Goal: Task Accomplishment & Management: Manage account settings

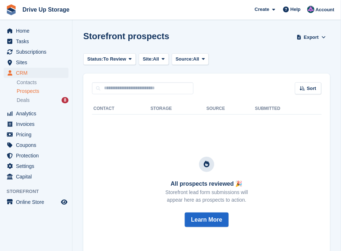
click at [38, 88] on span "Prospects" at bounding box center [28, 91] width 22 height 7
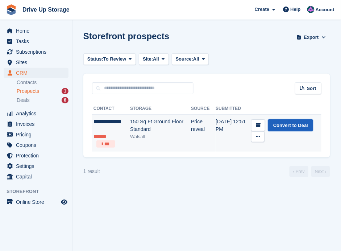
click at [301, 123] on link "Convert to Deal" at bounding box center [290, 125] width 45 height 12
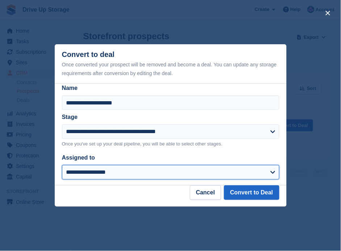
drag, startPoint x: 272, startPoint y: 171, endPoint x: 249, endPoint y: 168, distance: 22.3
click at [272, 171] on select "**********" at bounding box center [170, 172] width 217 height 14
select select "****"
click at [62, 165] on select "**********" at bounding box center [170, 172] width 217 height 14
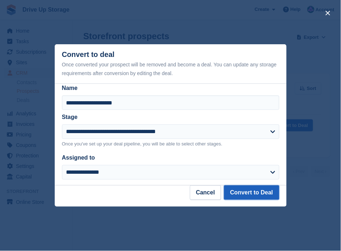
click at [237, 188] on button "Convert to Deal" at bounding box center [251, 192] width 55 height 14
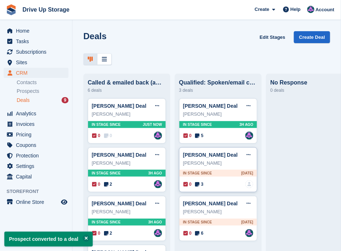
drag, startPoint x: 133, startPoint y: 132, endPoint x: 180, endPoint y: 158, distance: 53.9
click at [133, 132] on div "0 0 Assigned to Andy" at bounding box center [127, 135] width 70 height 8
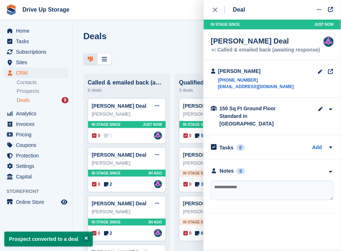
click at [254, 180] on textarea at bounding box center [272, 190] width 123 height 20
type textarea "**********"
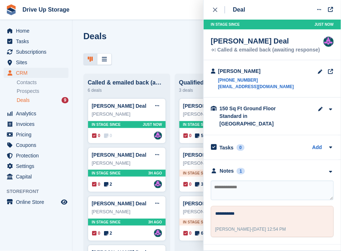
click at [252, 180] on textarea at bounding box center [272, 190] width 123 height 20
type textarea "**********"
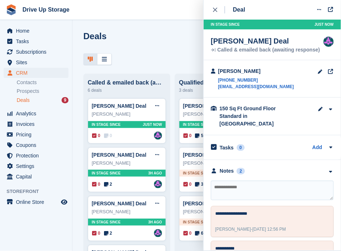
drag, startPoint x: 212, startPoint y: 7, endPoint x: 209, endPoint y: 20, distance: 12.7
click at [212, 7] on button "close" at bounding box center [219, 10] width 16 height 20
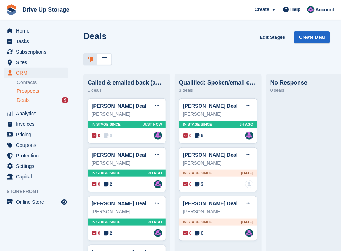
click at [30, 88] on span "Prospects" at bounding box center [28, 91] width 22 height 7
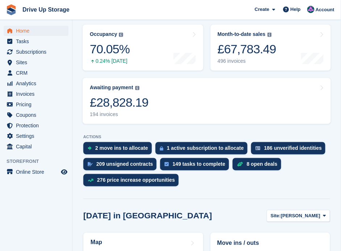
scroll to position [121, 0]
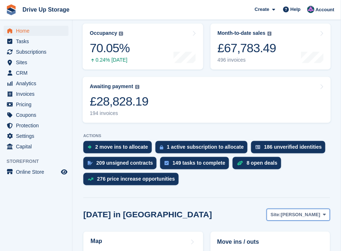
click at [324, 209] on button "Site: Stroud" at bounding box center [297, 215] width 63 height 12
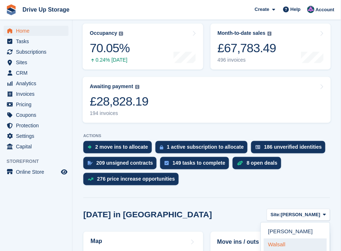
click at [287, 238] on link "Walsall" at bounding box center [295, 244] width 63 height 13
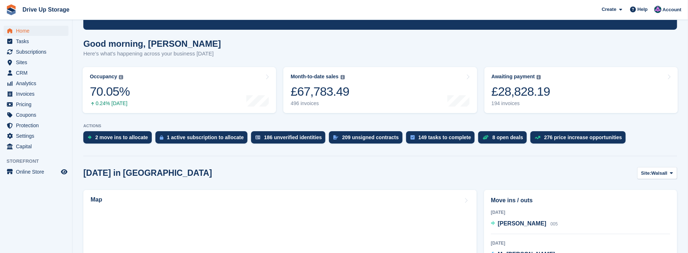
scroll to position [48, 0]
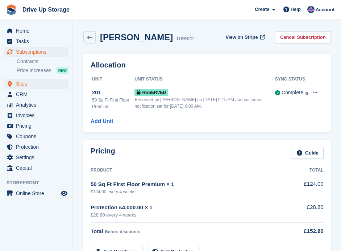
scroll to position [5, 0]
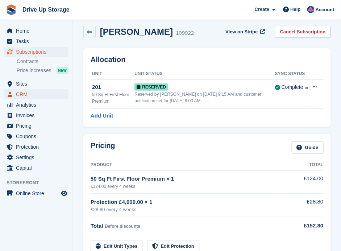
click at [29, 93] on span "CRM" at bounding box center [37, 94] width 43 height 10
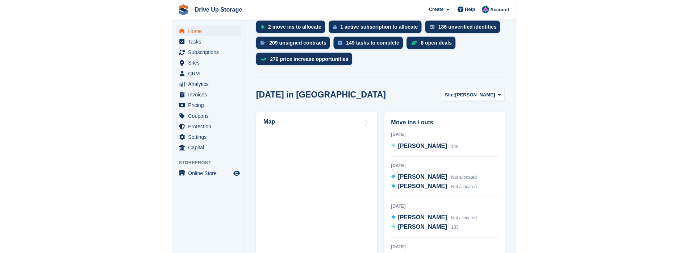
scroll to position [241, 0]
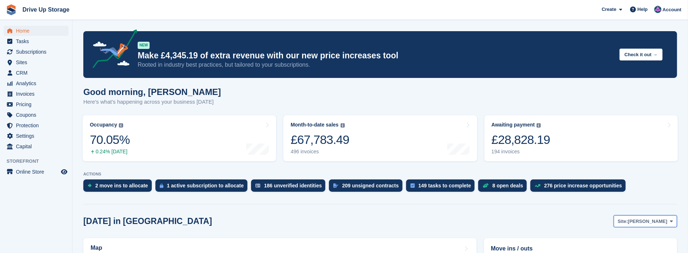
click at [673, 219] on span at bounding box center [671, 221] width 6 height 6
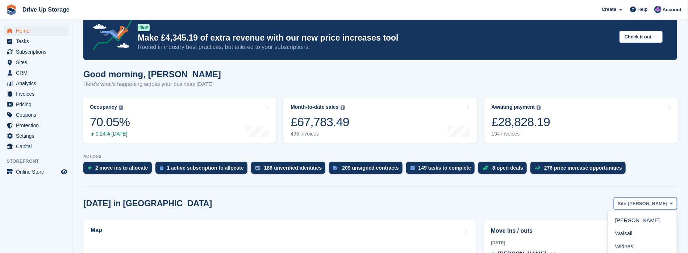
scroll to position [72, 0]
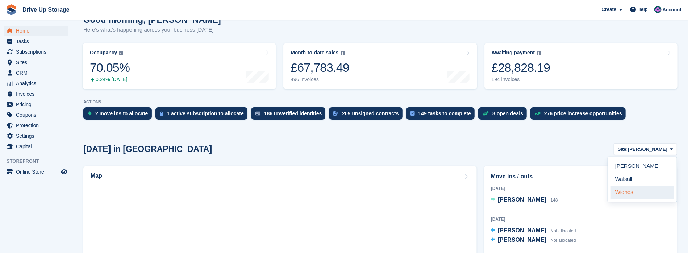
click at [634, 188] on link "Widnes" at bounding box center [641, 192] width 63 height 13
